Goal: Use online tool/utility

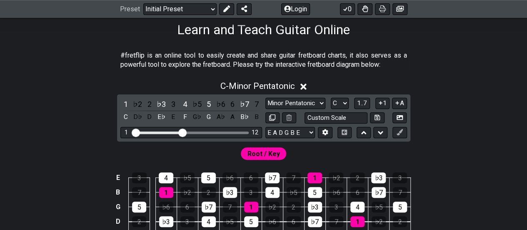
scroll to position [167, 0]
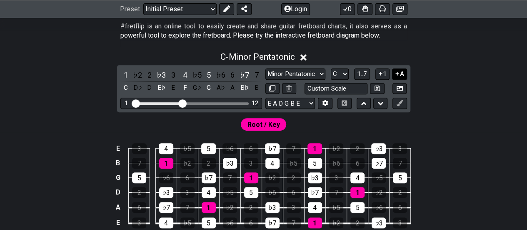
click at [398, 75] on icon at bounding box center [397, 73] width 3 height 3
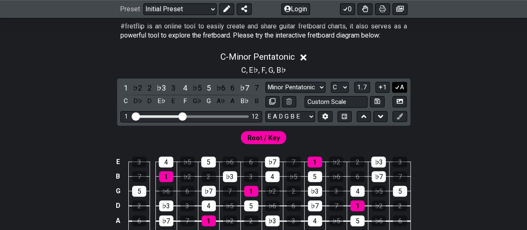
click at [396, 87] on icon at bounding box center [397, 87] width 8 height 6
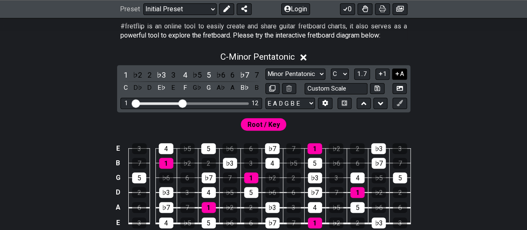
click at [398, 74] on icon at bounding box center [397, 73] width 3 height 3
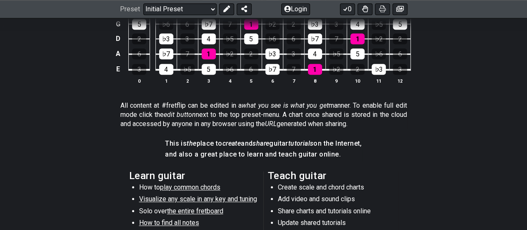
scroll to position [208, 0]
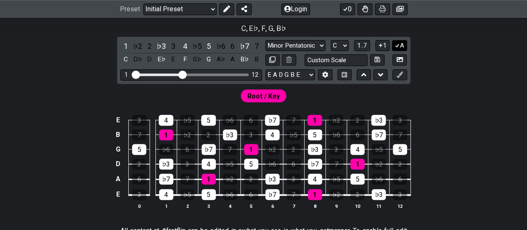
click at [403, 45] on button "A" at bounding box center [399, 45] width 15 height 11
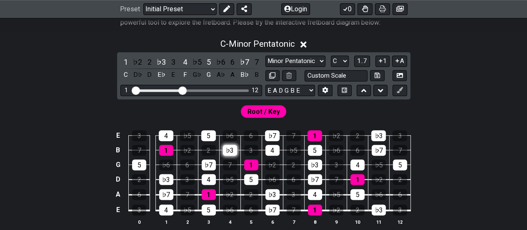
scroll to position [167, 0]
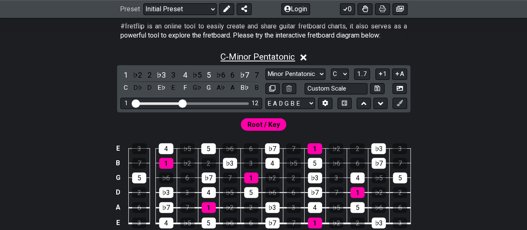
click at [246, 55] on span "C - Minor Pentatonic" at bounding box center [257, 57] width 75 height 10
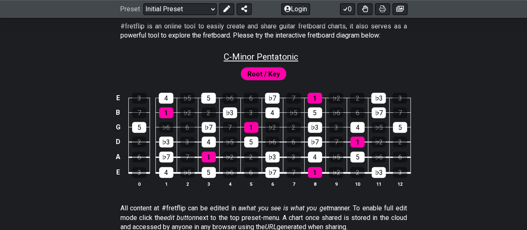
click at [246, 55] on span "C - Minor Pentatonic" at bounding box center [261, 57] width 75 height 10
select select "C"
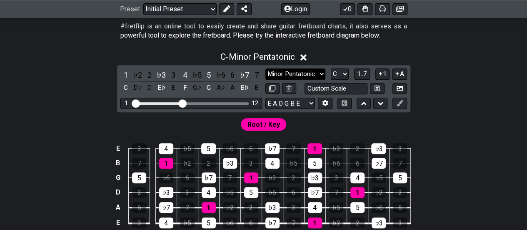
click at [291, 73] on select "Minor Pentatonic Click to edit Minor Pentatonic Major Pentatonic Minor Blues Ma…" at bounding box center [295, 73] width 60 height 11
select select "Major"
click at [265, 68] on select "Minor Pentatonic Click to edit Minor Pentatonic Major Pentatonic Minor Blues Ma…" at bounding box center [295, 73] width 60 height 11
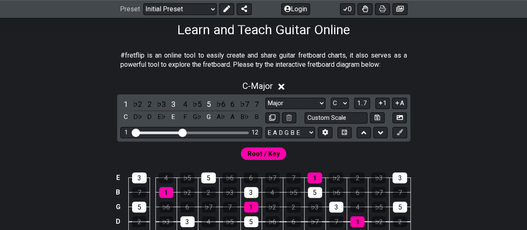
scroll to position [125, 0]
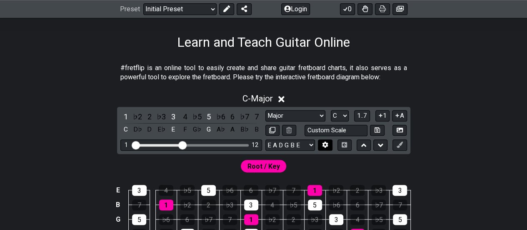
click at [325, 147] on button at bounding box center [325, 144] width 14 height 11
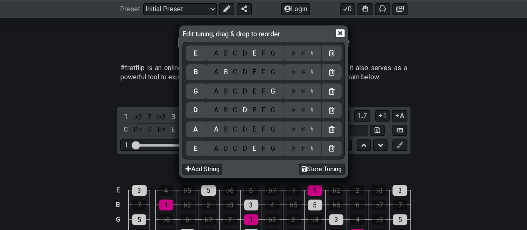
click at [342, 32] on icon at bounding box center [340, 33] width 9 height 8
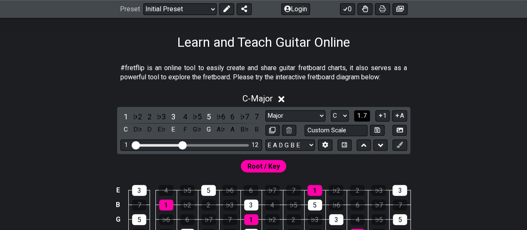
click at [360, 115] on span "1..7" at bounding box center [362, 116] width 10 height 8
click at [360, 115] on span "..." at bounding box center [362, 116] width 4 height 8
click at [360, 115] on span "C.." at bounding box center [362, 116] width 7 height 8
click at [360, 115] on span "1..7" at bounding box center [362, 116] width 10 height 8
click at [360, 115] on span "..." at bounding box center [362, 116] width 4 height 8
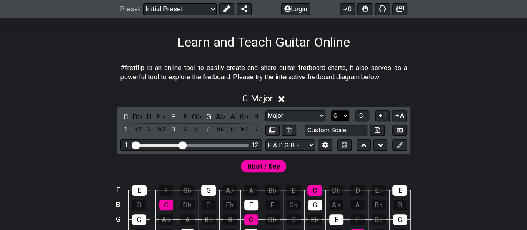
click at [342, 118] on select "A♭ A A♯ B♭ B C C♯ D♭ D D♯ E♭ E F F♯ G♭ G G♯" at bounding box center [340, 115] width 18 height 11
click at [452, 84] on section "#fretflip is an online tool to easily create and share guitar fretboard charts,…" at bounding box center [263, 74] width 527 height 29
click at [381, 144] on icon at bounding box center [380, 144] width 5 height 3
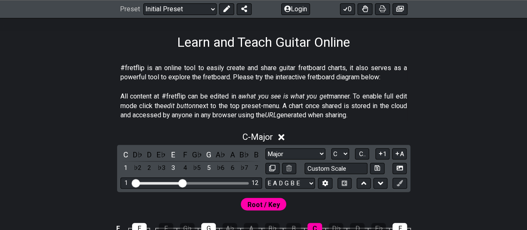
scroll to position [250, 0]
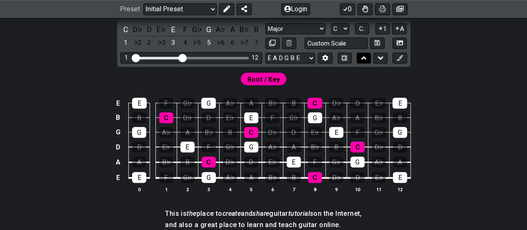
click at [363, 58] on icon at bounding box center [363, 57] width 5 height 3
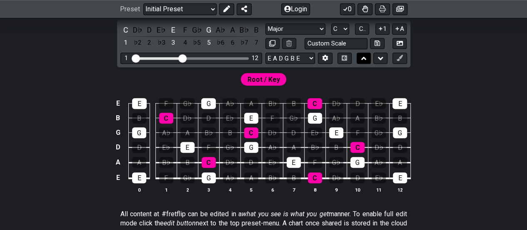
click at [363, 58] on icon at bounding box center [363, 58] width 5 height 3
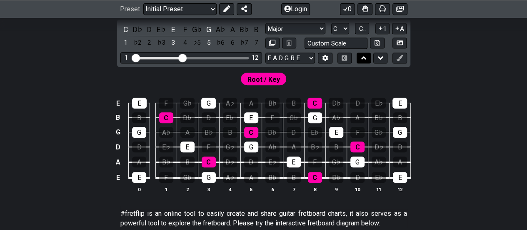
click at [363, 58] on icon at bounding box center [363, 57] width 5 height 3
click at [379, 59] on icon at bounding box center [380, 58] width 5 height 8
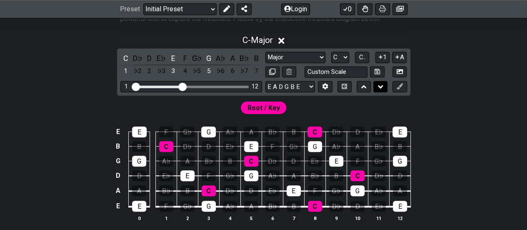
scroll to position [212, 0]
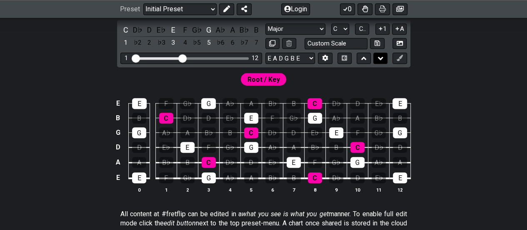
click at [379, 59] on icon at bounding box center [380, 58] width 5 height 8
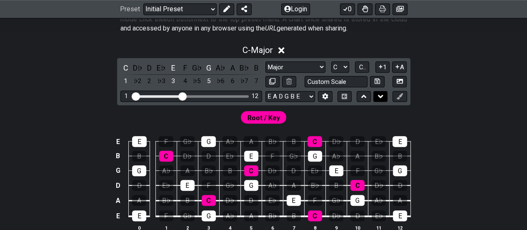
scroll to position [250, 0]
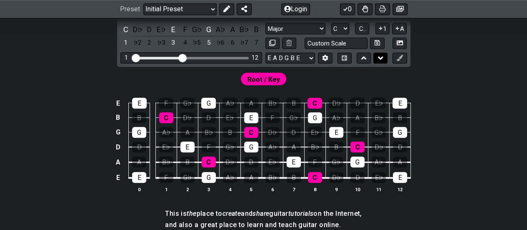
click at [379, 59] on icon at bounding box center [380, 58] width 5 height 8
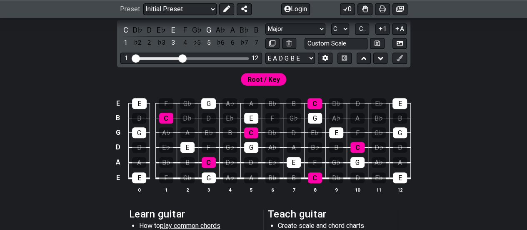
scroll to position [240, 0]
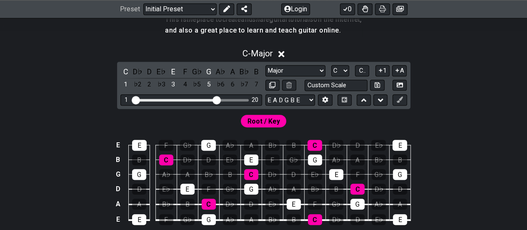
drag, startPoint x: 180, startPoint y: 100, endPoint x: 216, endPoint y: 98, distance: 35.9
click at [216, 99] on input "Visible fret range" at bounding box center [191, 99] width 118 height 0
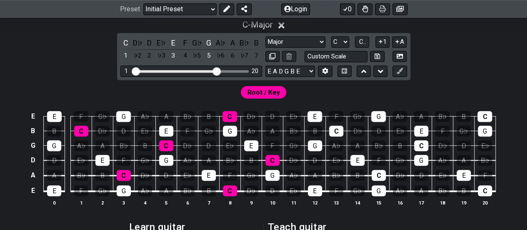
scroll to position [282, 0]
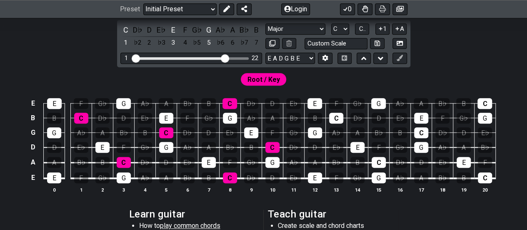
drag, startPoint x: 215, startPoint y: 58, endPoint x: 226, endPoint y: 59, distance: 10.4
click at [226, 58] on input "Visible fret range" at bounding box center [191, 58] width 118 height 0
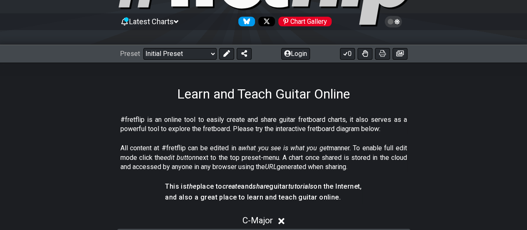
scroll to position [0, 0]
